Goal: Task Accomplishment & Management: Complete application form

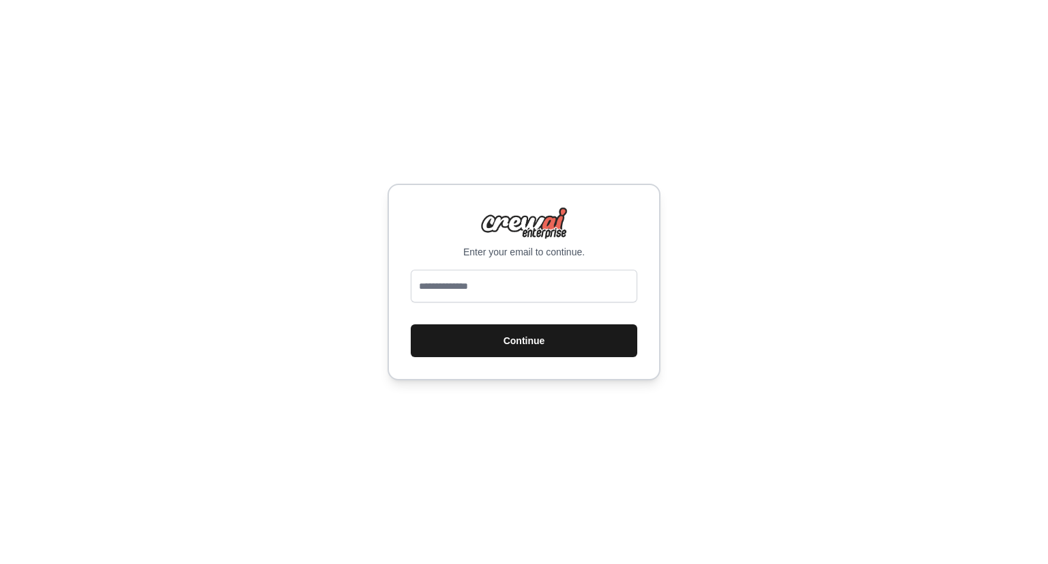
click at [549, 327] on button "Continue" at bounding box center [524, 340] width 227 height 33
click at [549, 336] on button "Continue" at bounding box center [524, 340] width 227 height 33
click at [525, 302] on div at bounding box center [524, 289] width 227 height 38
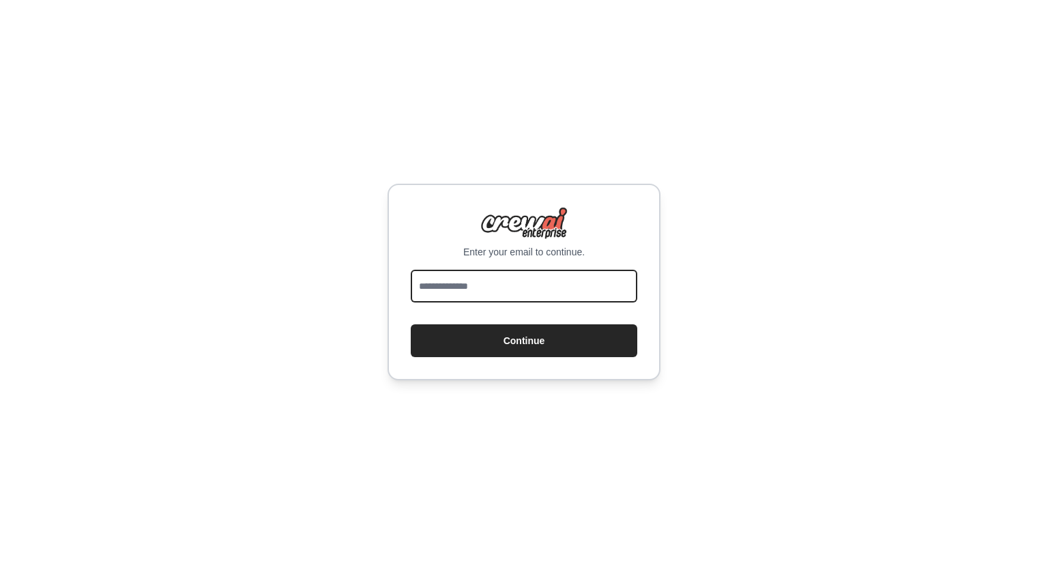
click at [519, 295] on input "email" at bounding box center [524, 286] width 227 height 33
type input "**********"
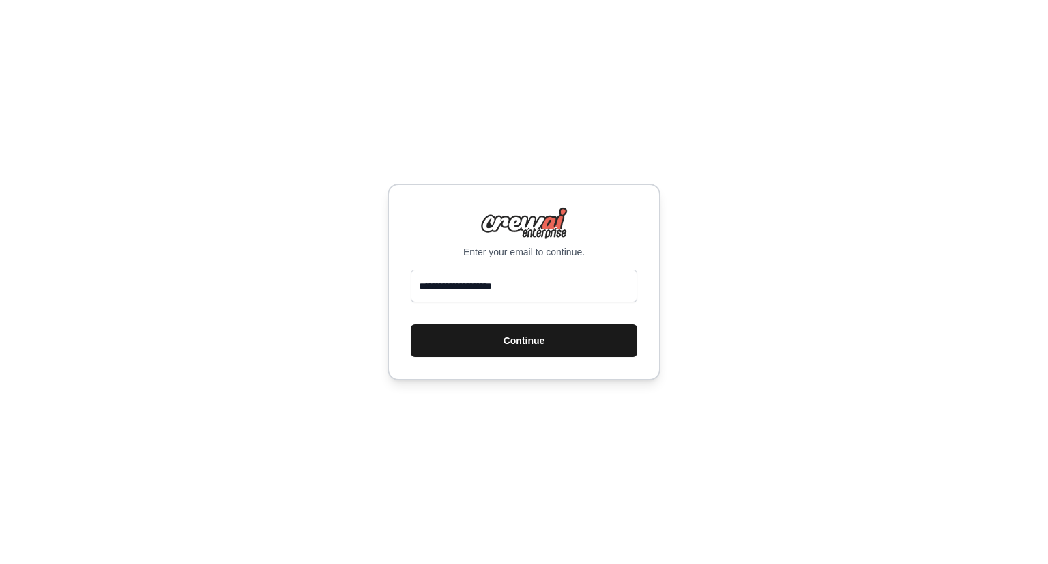
click at [533, 338] on button "Continue" at bounding box center [524, 340] width 227 height 33
